Goal: Information Seeking & Learning: Learn about a topic

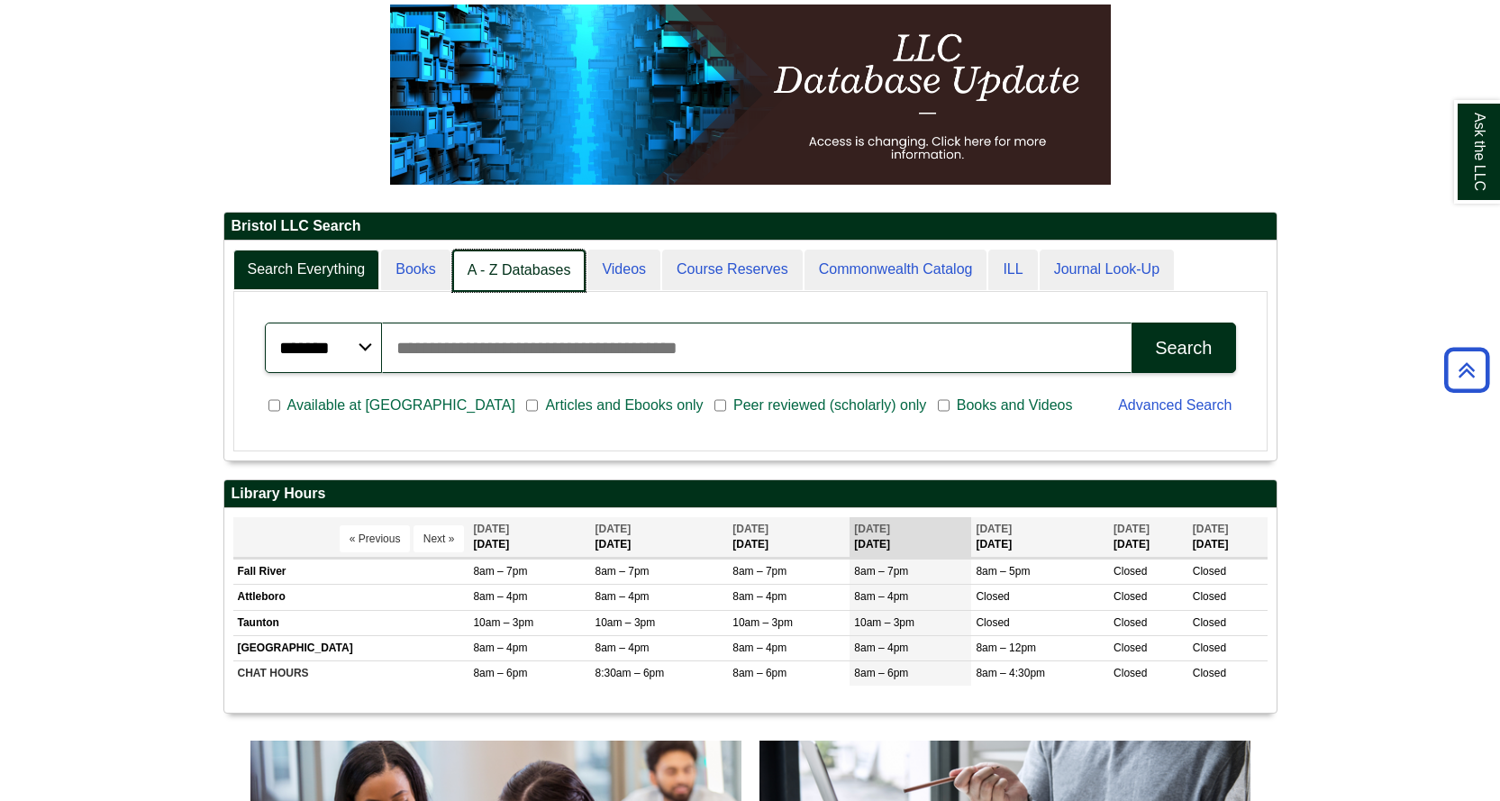
scroll to position [219, 1053]
click at [530, 274] on link "A - Z Databases" at bounding box center [519, 271] width 134 height 42
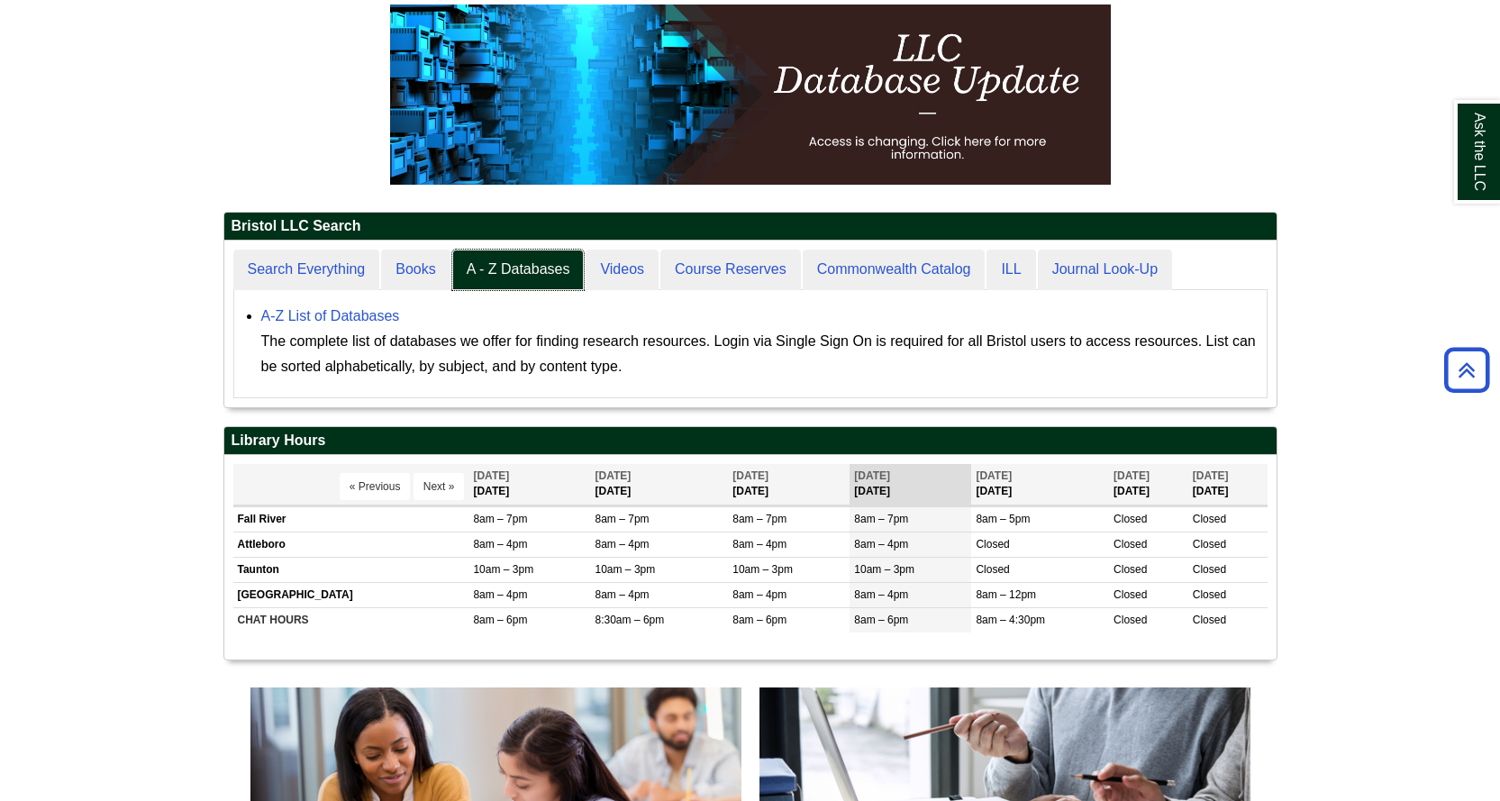
scroll to position [167, 1053]
drag, startPoint x: 530, startPoint y: 274, endPoint x: 413, endPoint y: 345, distance: 137.1
drag, startPoint x: 413, startPoint y: 345, endPoint x: 745, endPoint y: 339, distance: 332.6
click at [745, 339] on div "The complete list of databases we offer for finding research resources. Login v…" at bounding box center [759, 354] width 997 height 50
click at [376, 321] on link "A-Z List of Databases" at bounding box center [330, 315] width 139 height 15
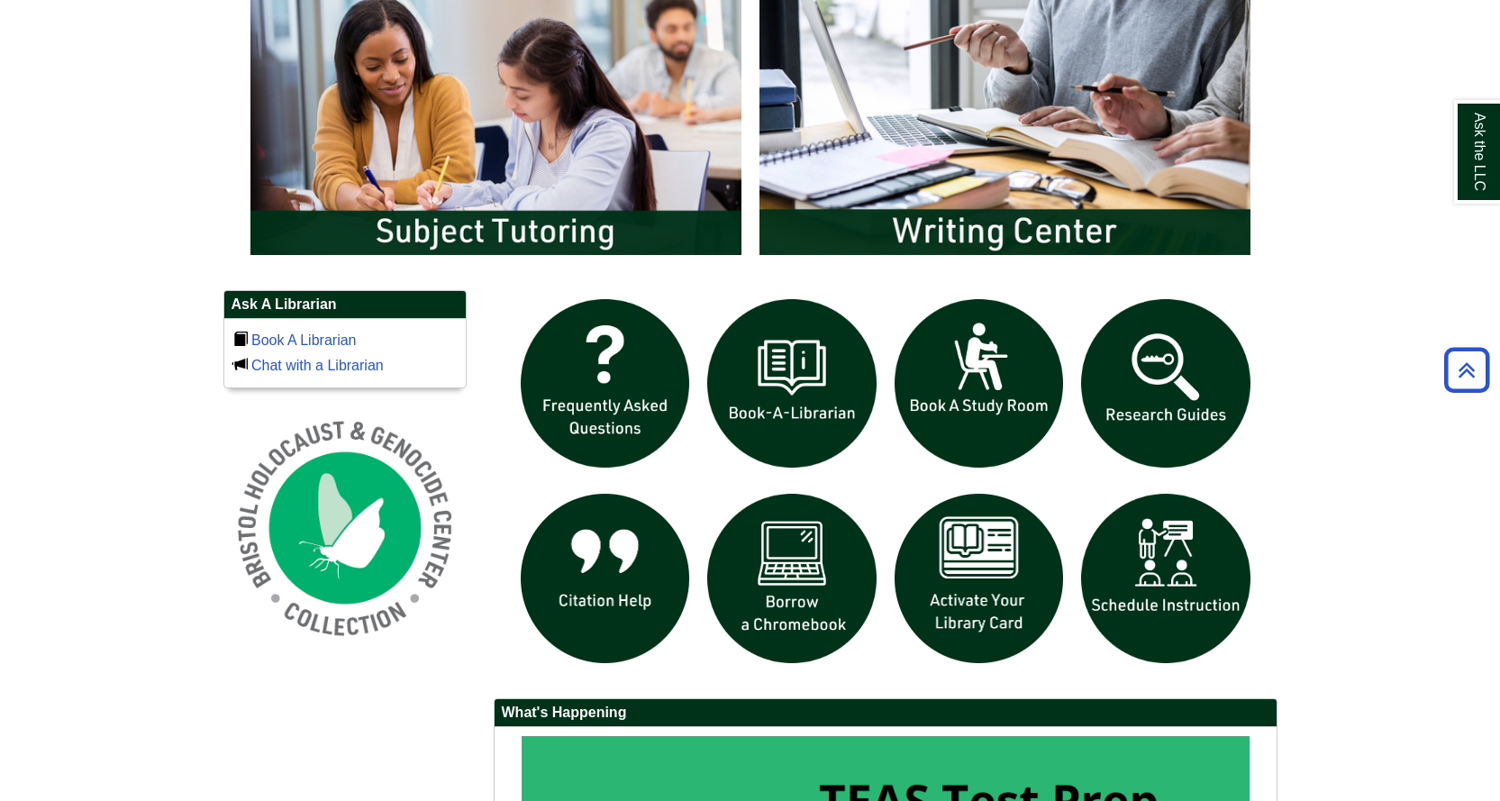
scroll to position [991, 0]
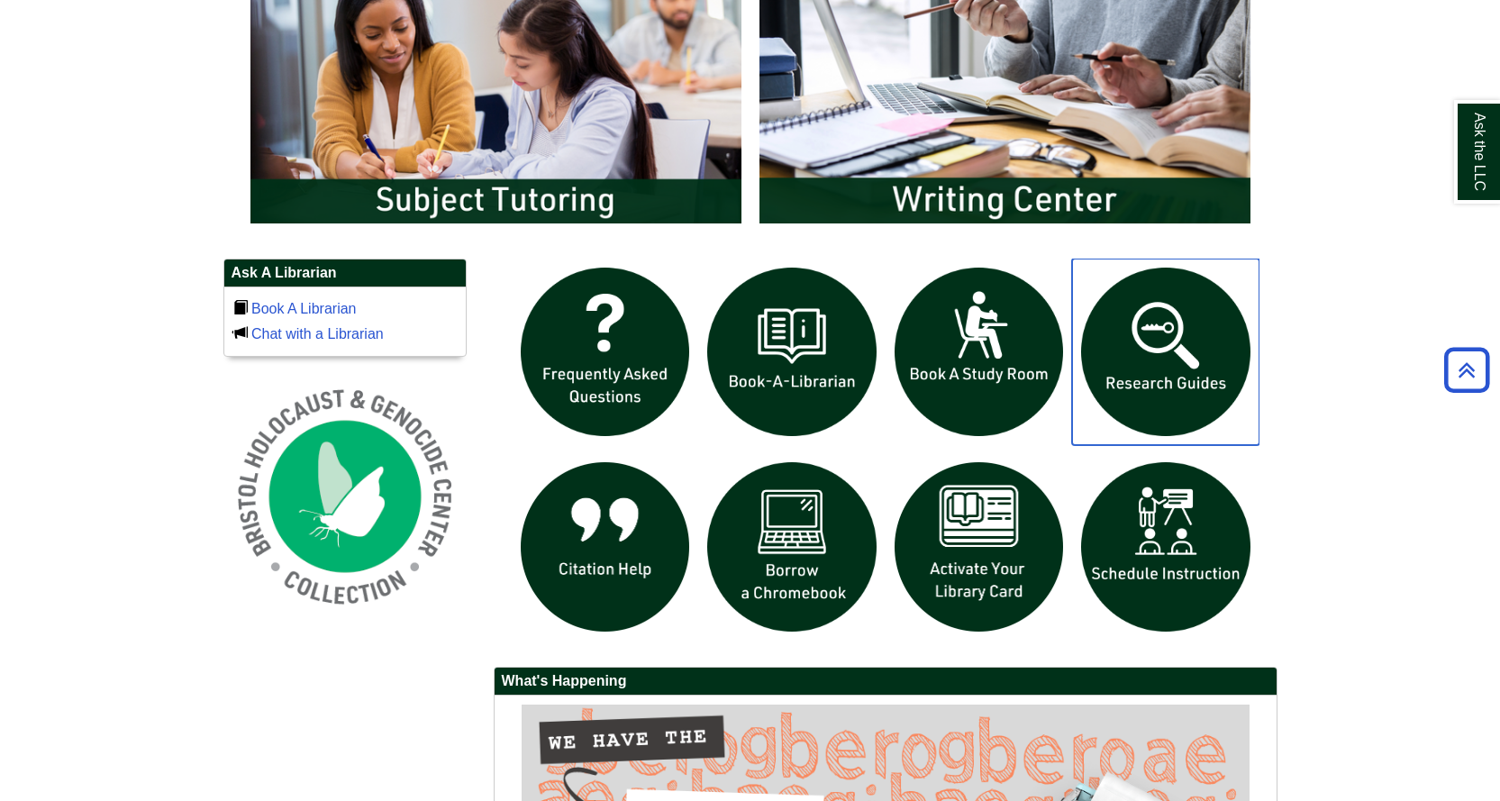
click at [1148, 378] on img "slideshow" at bounding box center [1165, 352] width 187 height 187
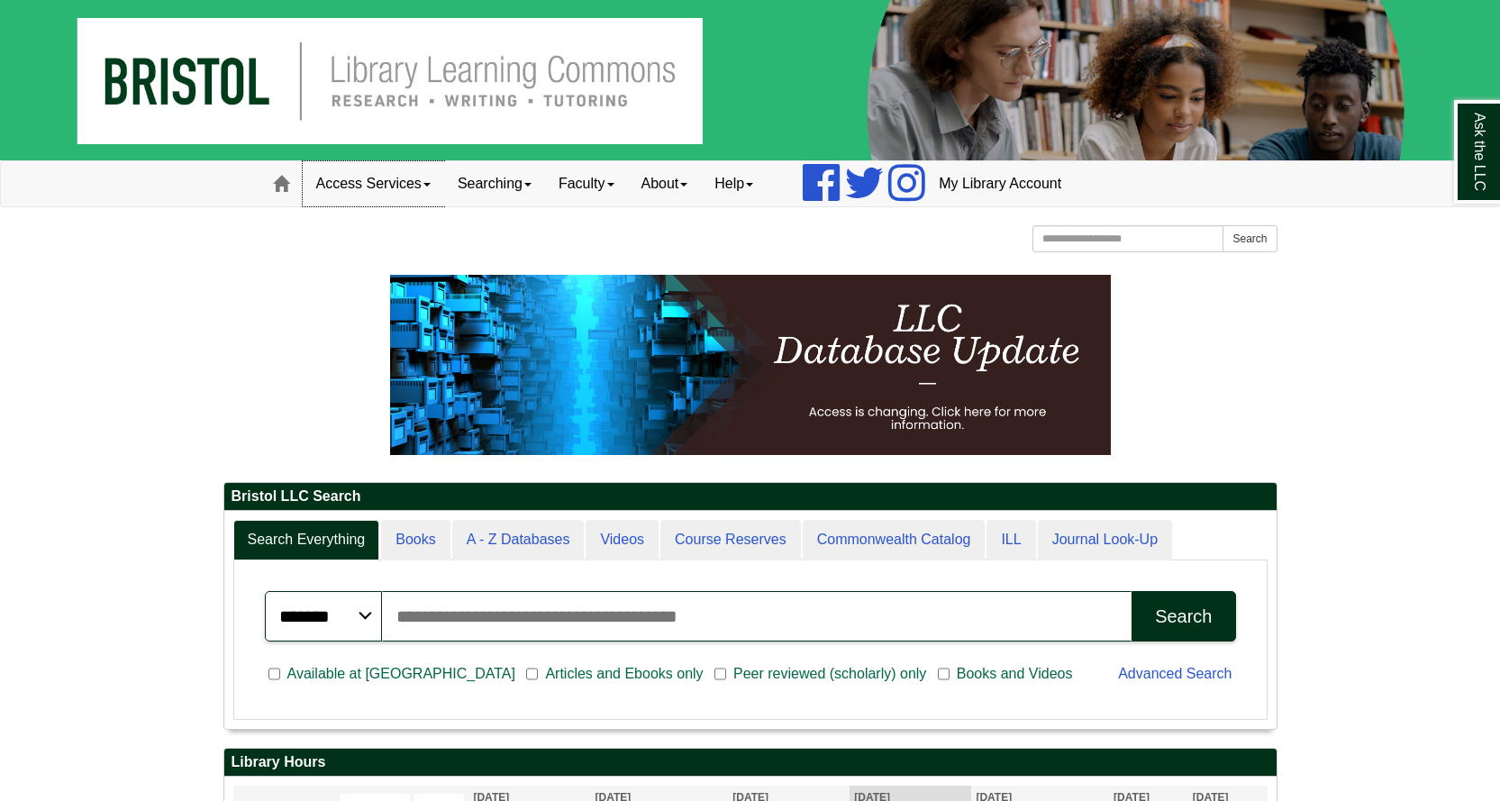
click at [371, 188] on link "Access Services" at bounding box center [373, 183] width 141 height 45
click at [501, 187] on link "Searching" at bounding box center [494, 183] width 101 height 45
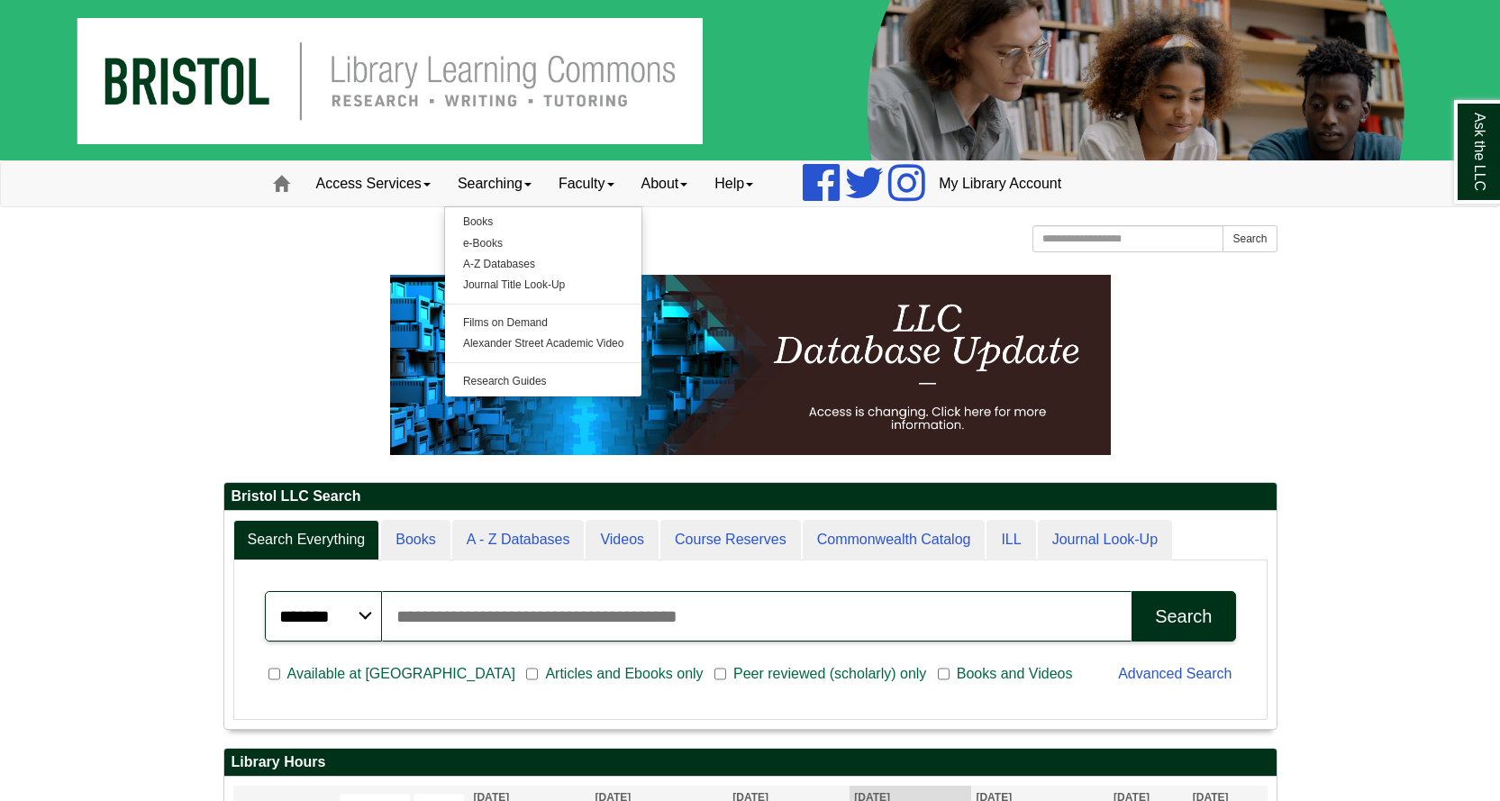
click at [342, 286] on p at bounding box center [750, 365] width 1054 height 180
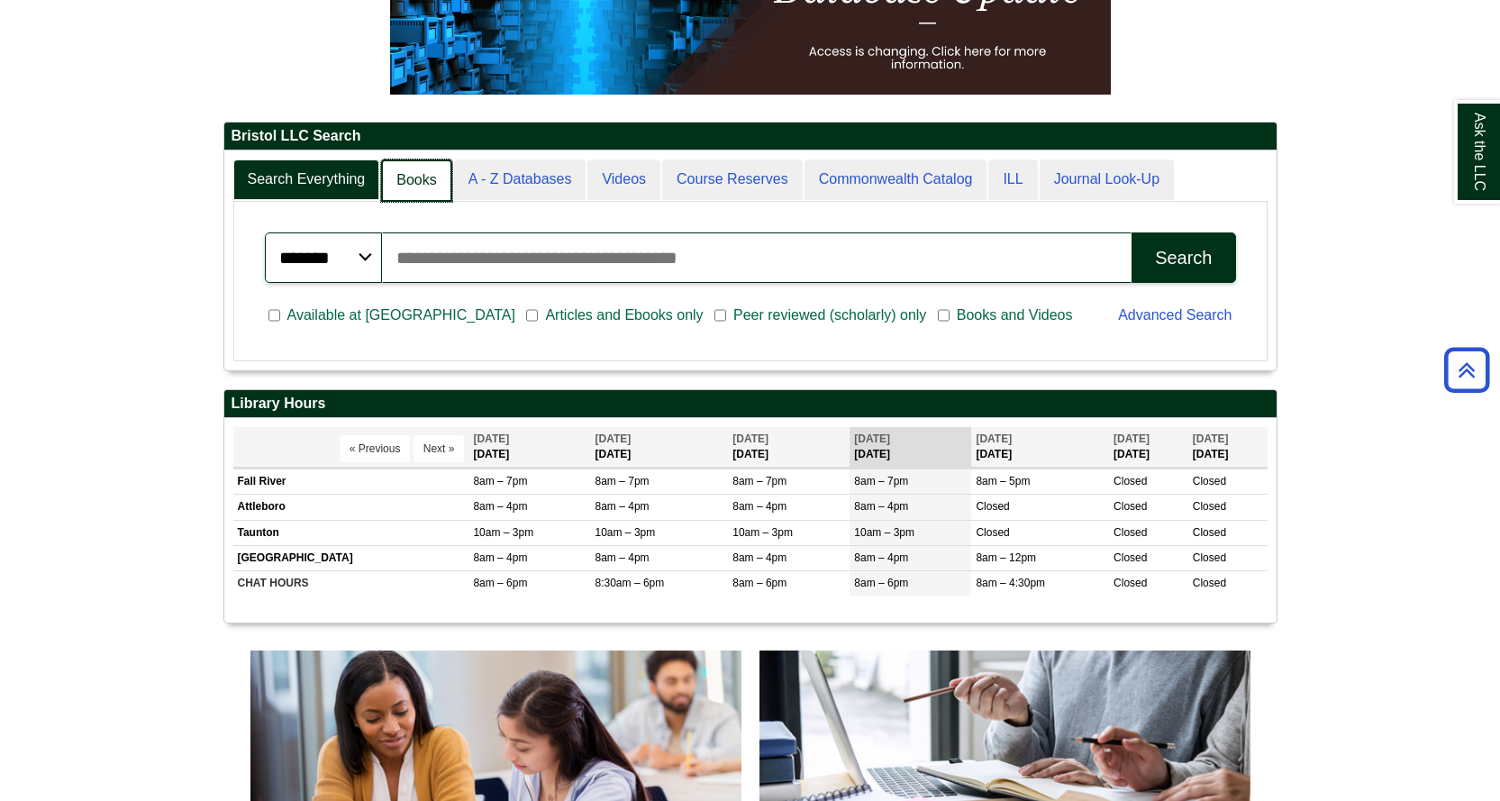
scroll to position [219, 1053]
click at [503, 187] on link "A - Z Databases" at bounding box center [519, 181] width 134 height 42
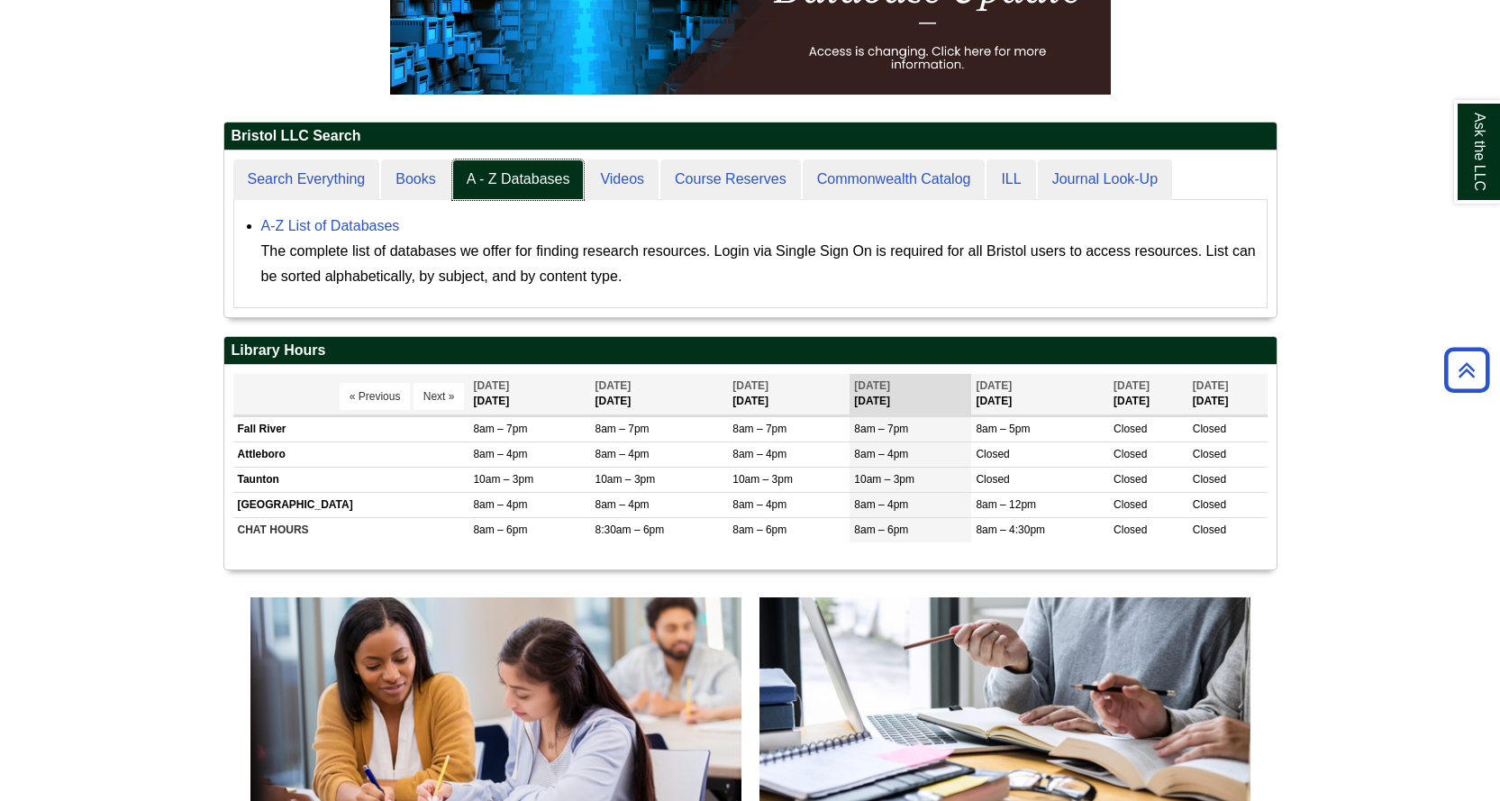
scroll to position [167, 1053]
click at [324, 214] on div "A-Z List of Databases The complete list of databases we offer for finding resea…" at bounding box center [759, 252] width 997 height 76
click at [312, 231] on link "A-Z List of Databases" at bounding box center [330, 225] width 139 height 15
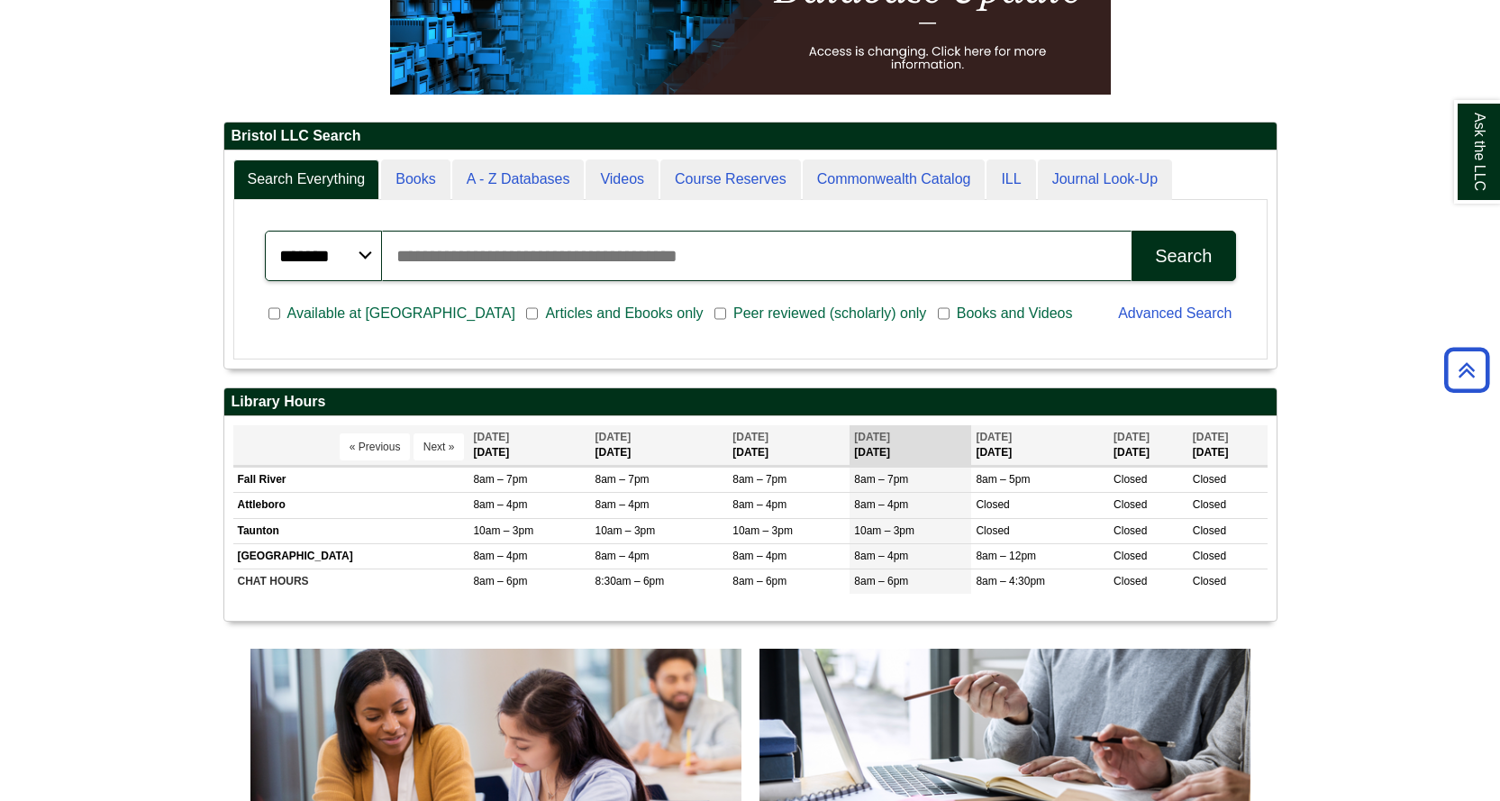
scroll to position [217, 1053]
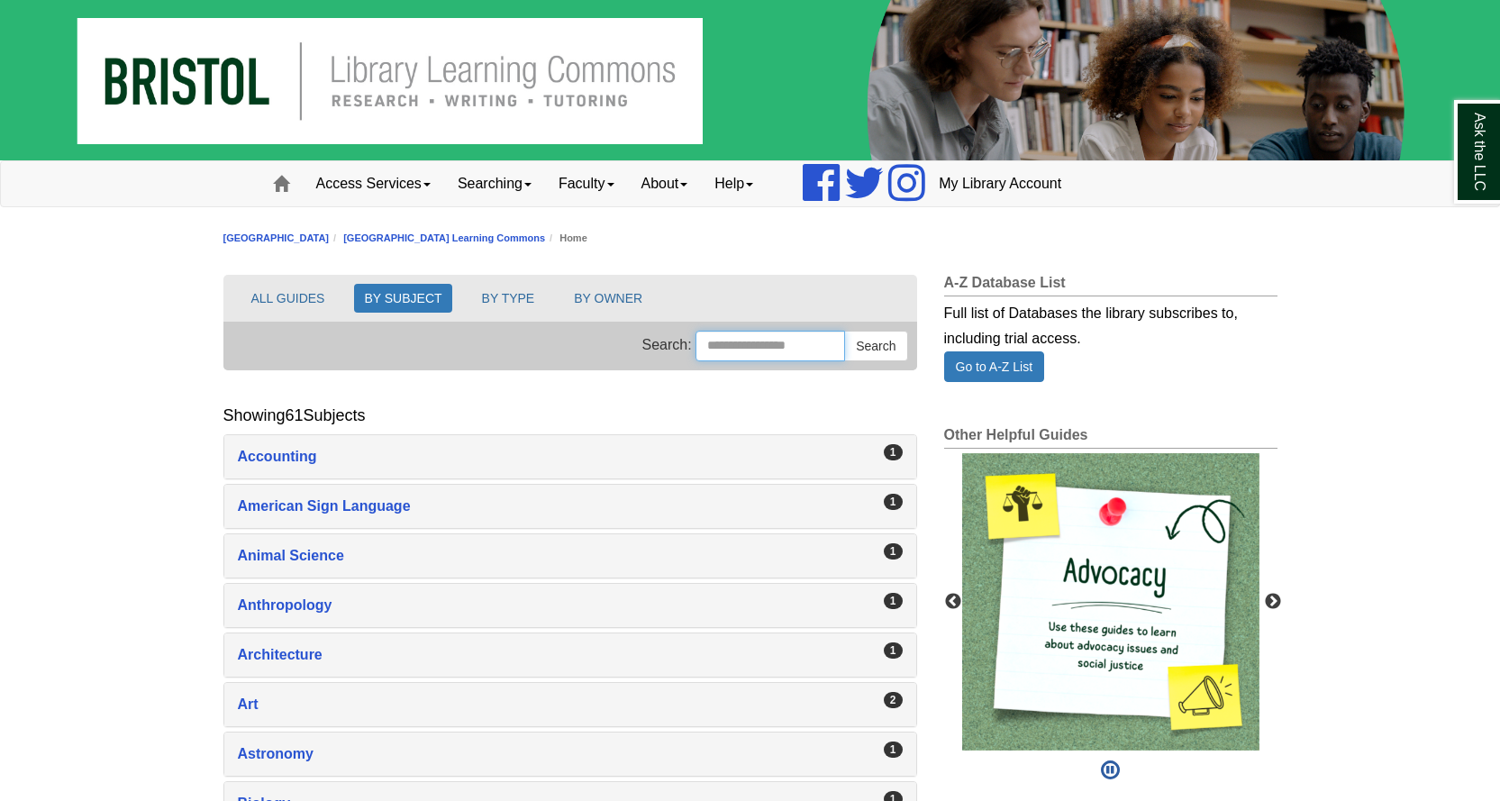
click at [811, 342] on input "Search this Group" at bounding box center [771, 346] width 150 height 31
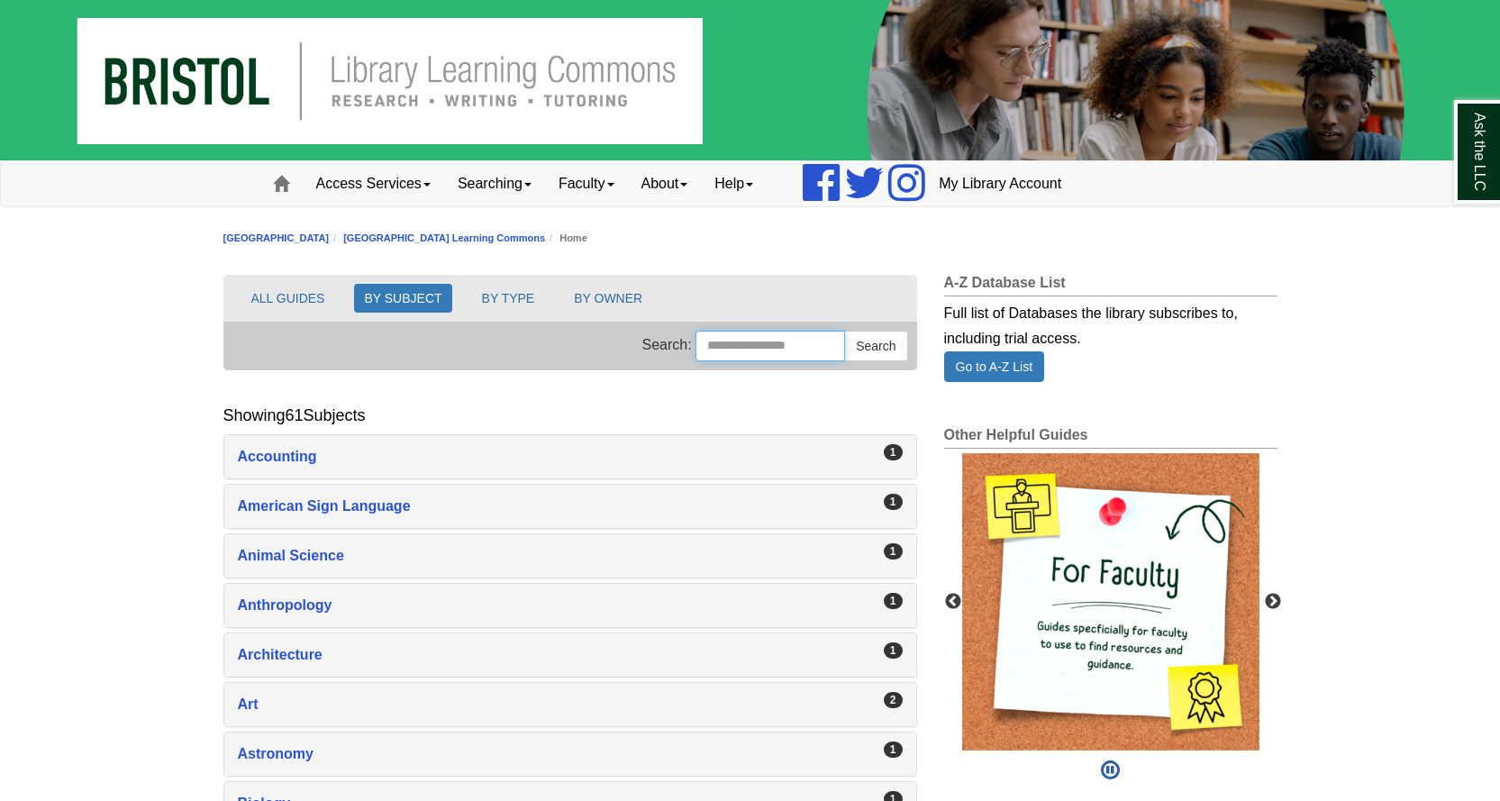
click at [771, 357] on input "Search this Group" at bounding box center [771, 346] width 150 height 31
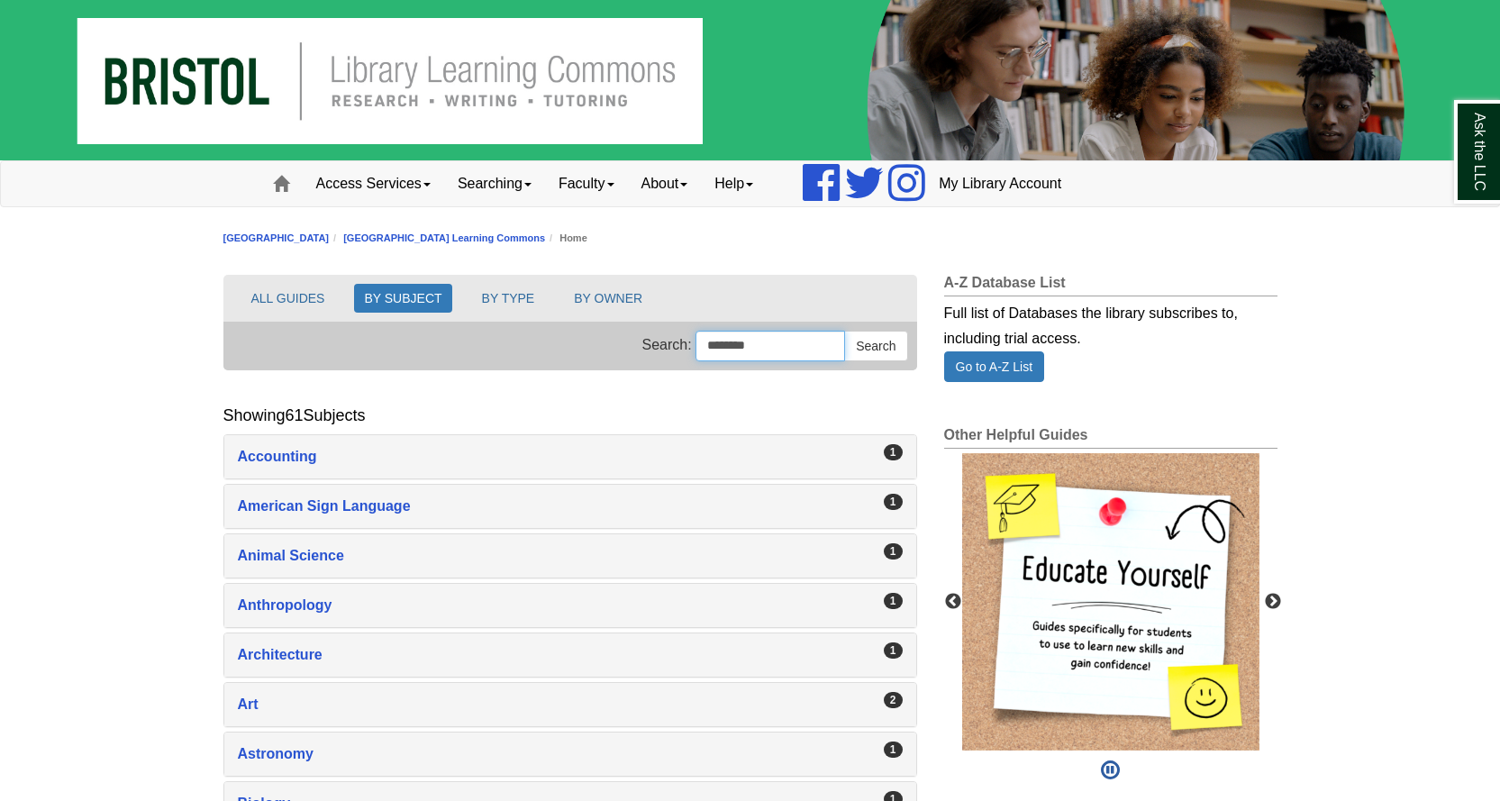
type input "********"
click at [844, 331] on button "Search" at bounding box center [875, 346] width 63 height 31
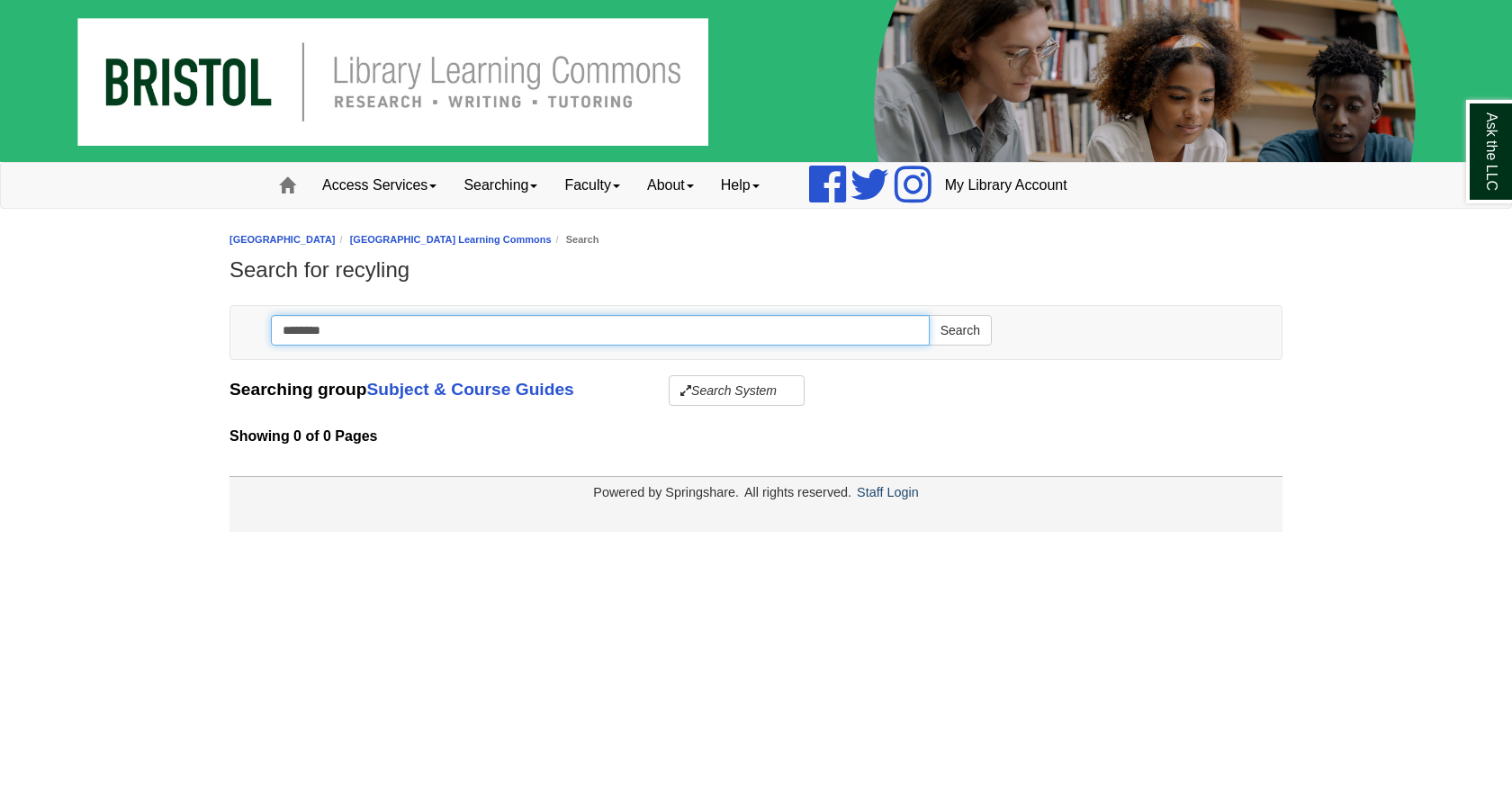
click at [550, 333] on input "********" at bounding box center [600, 330] width 659 height 31
type input "*"
click at [929, 315] on button "Search" at bounding box center [960, 330] width 63 height 31
type input "********"
click at [449, 388] on link "Subject & Course Guides" at bounding box center [469, 389] width 207 height 19
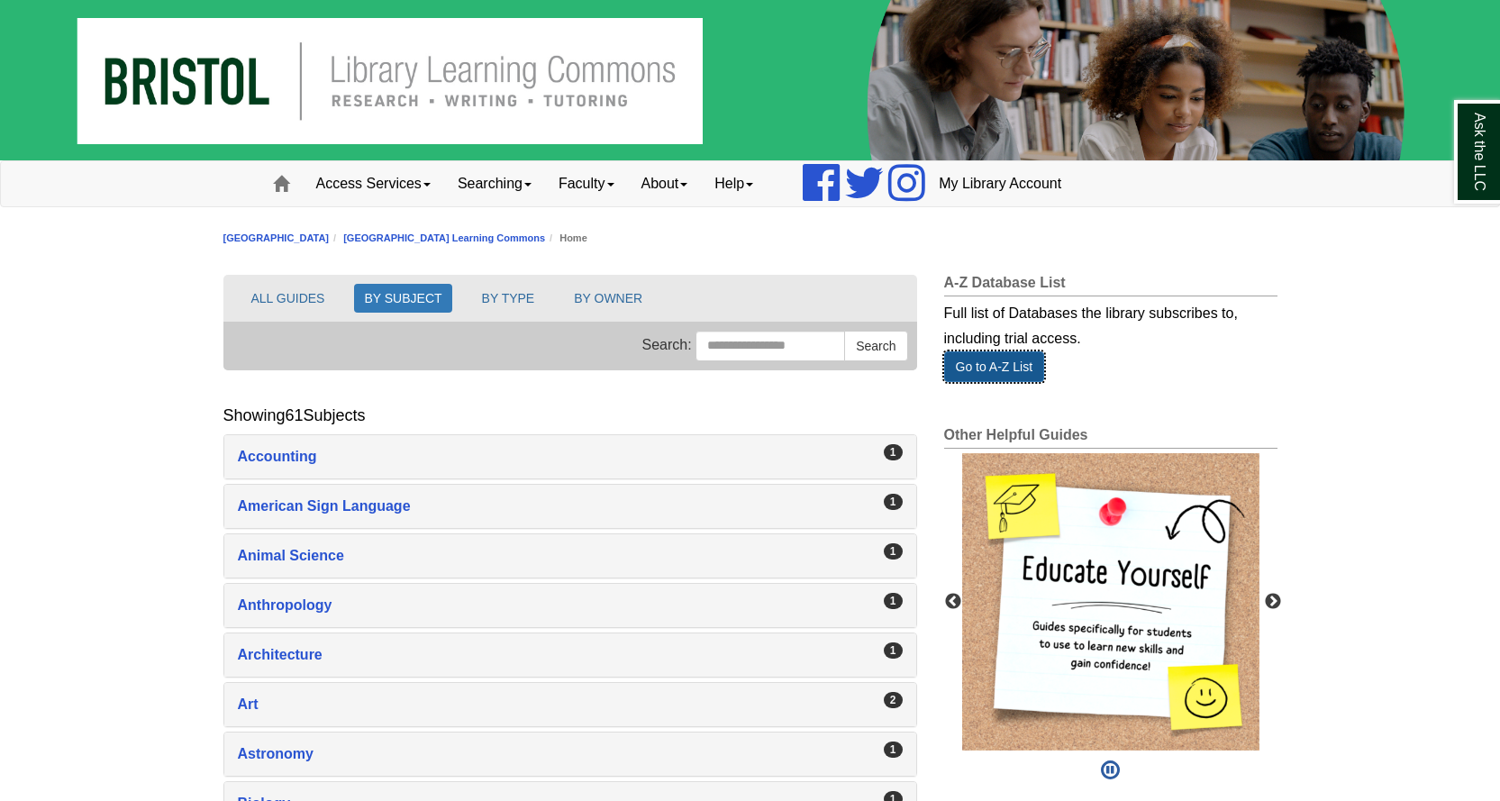
click at [982, 360] on link "Go to A-Z List" at bounding box center [994, 366] width 101 height 31
